Goal: Find specific page/section: Find specific page/section

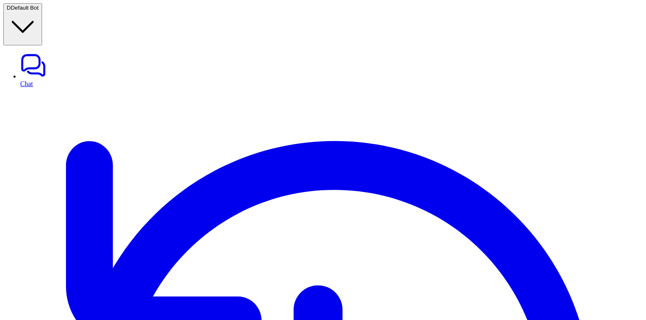
type textarea "**********"
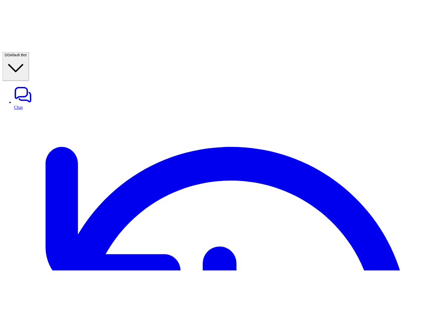
scroll to position [0, 73]
